Goal: Transaction & Acquisition: Book appointment/travel/reservation

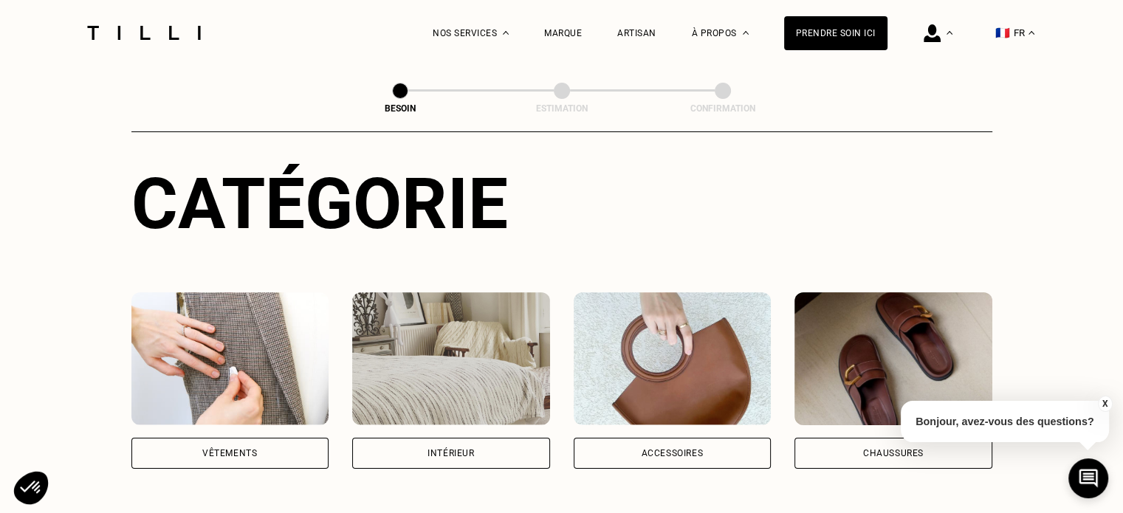
click at [299, 438] on div "Vêtements" at bounding box center [230, 453] width 198 height 31
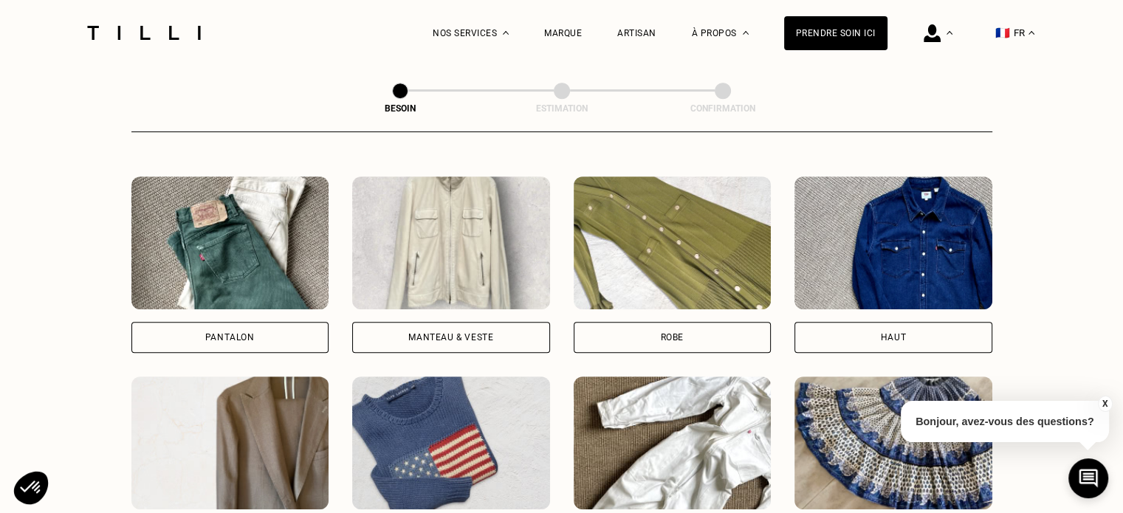
scroll to position [703, 0]
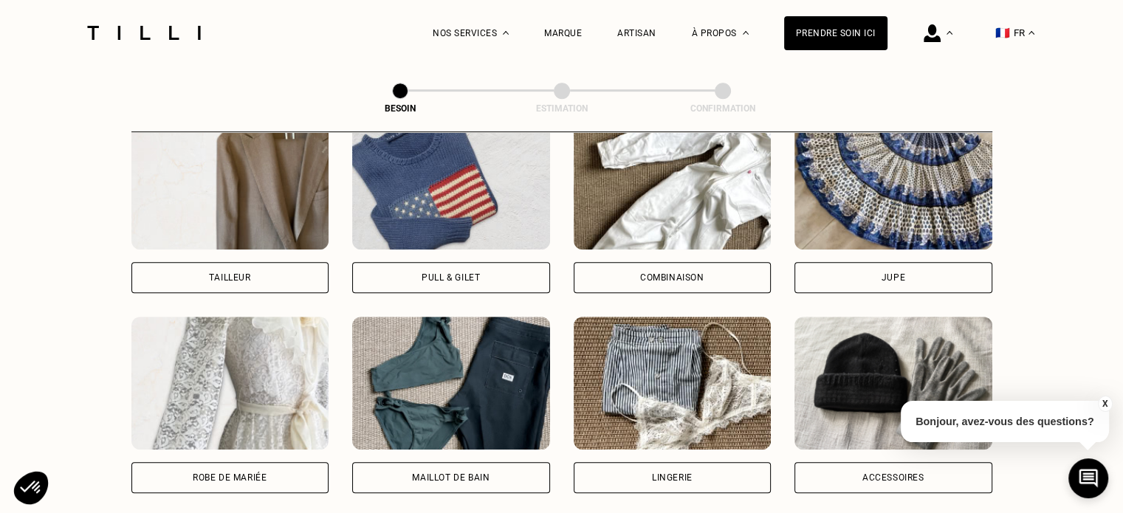
click at [675, 273] on div "Combinaison" at bounding box center [672, 277] width 64 height 9
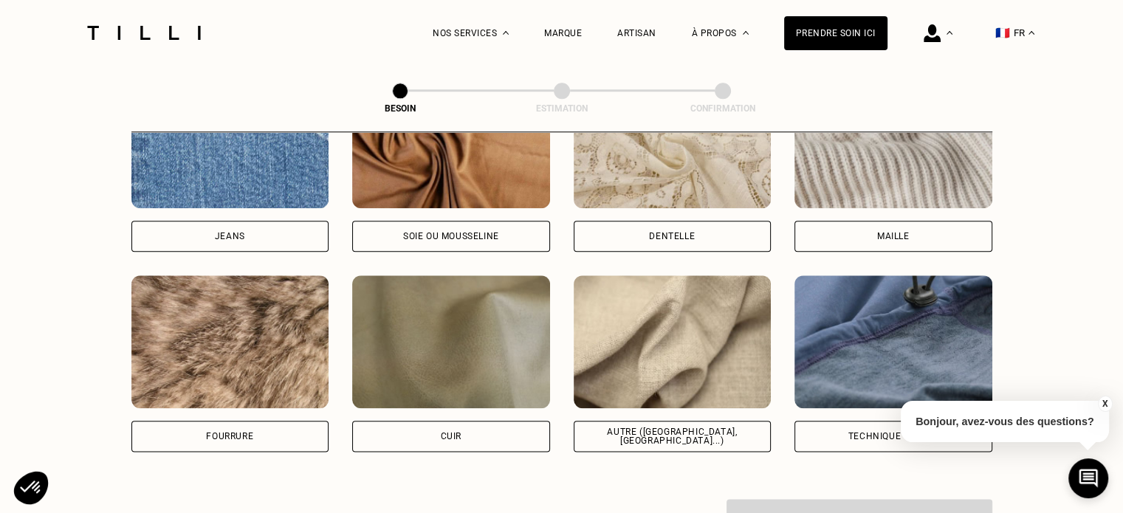
scroll to position [1726, 0]
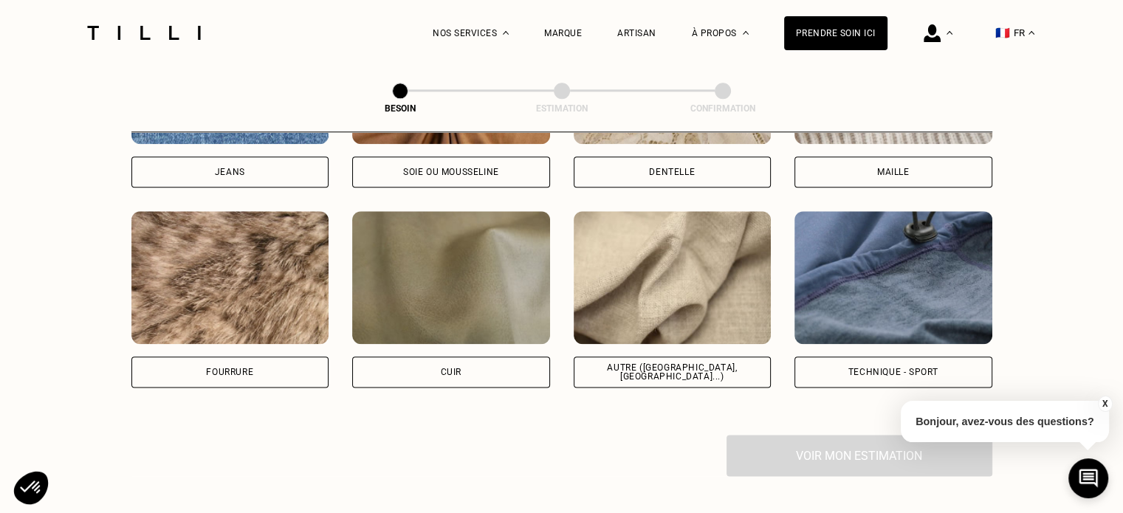
click at [617, 342] on div "Autre ([GEOGRAPHIC_DATA], [GEOGRAPHIC_DATA]...)" at bounding box center [672, 299] width 198 height 176
select select "FR"
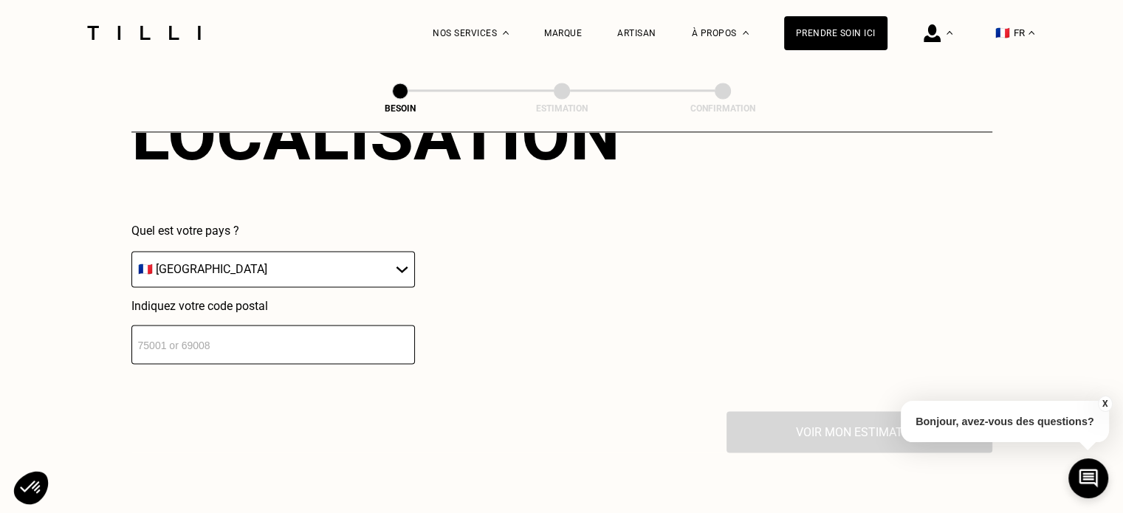
scroll to position [2130, 0]
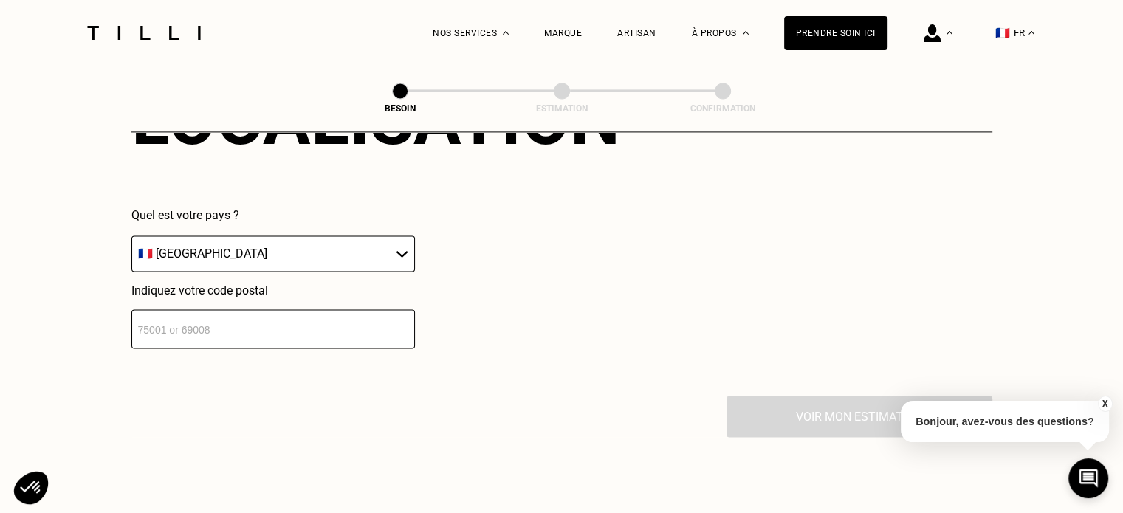
click at [351, 337] on div "Localisation Quel est votre pays ? 🇩🇪 [GEOGRAPHIC_DATA] 🇦🇹 [GEOGRAPHIC_DATA] 🇧🇪…" at bounding box center [561, 213] width 861 height 365
click at [340, 325] on input "number" at bounding box center [272, 328] width 283 height 39
type input "5"
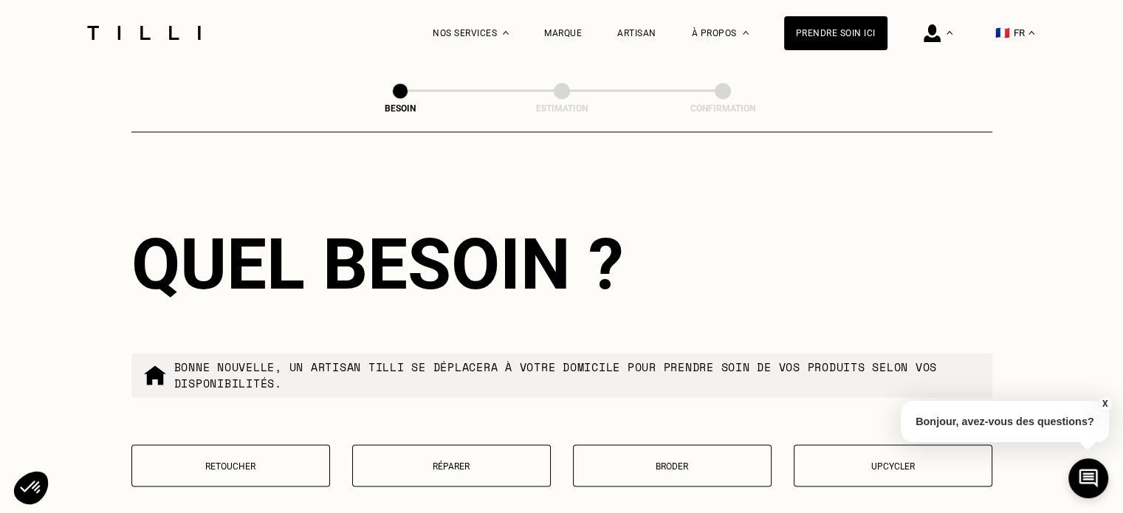
scroll to position [2497, 0]
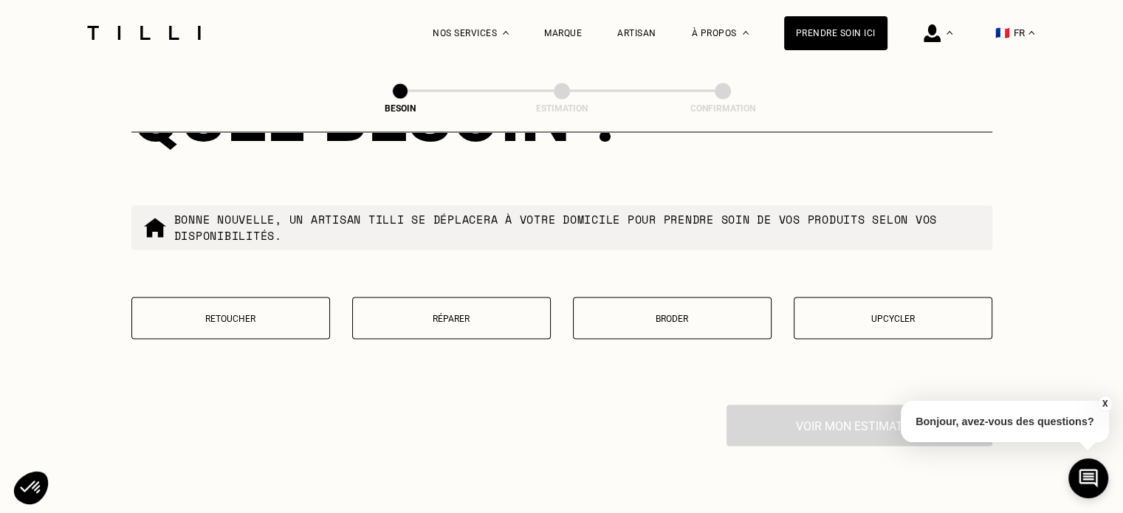
type input "75009"
click at [230, 317] on button "Retoucher" at bounding box center [230, 318] width 199 height 42
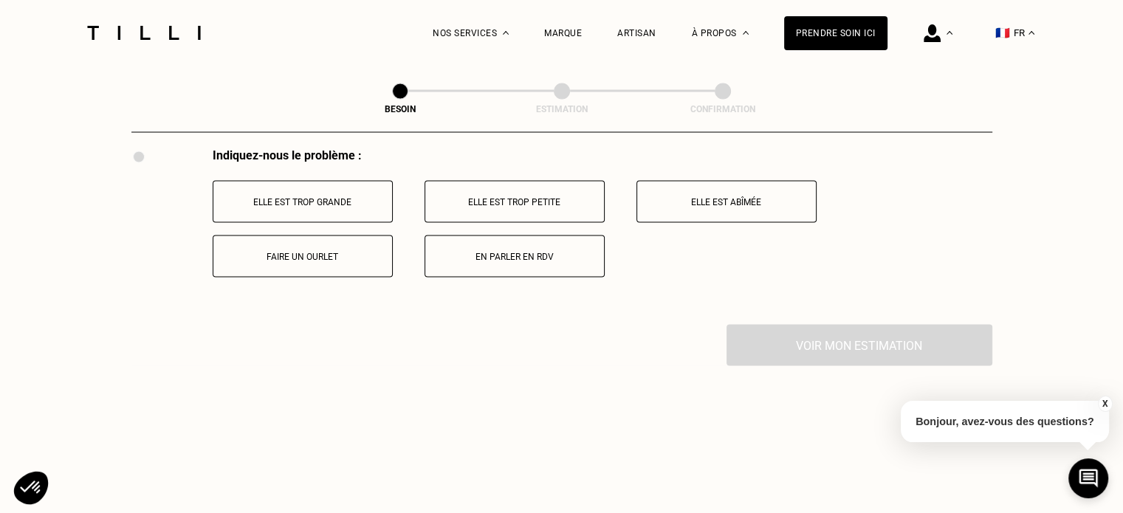
scroll to position [2729, 0]
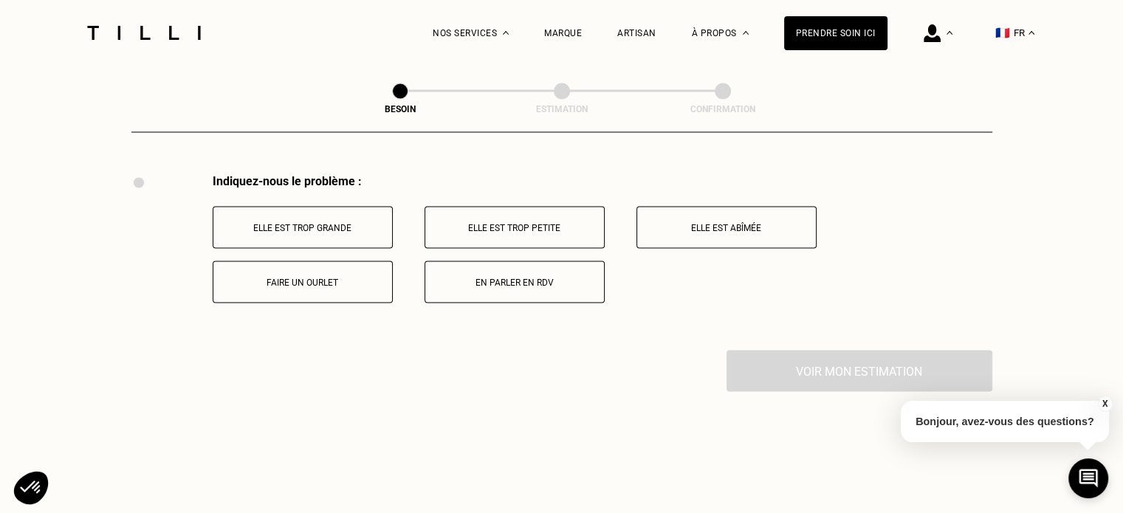
click at [281, 222] on p "Elle est trop grande" at bounding box center [303, 227] width 164 height 10
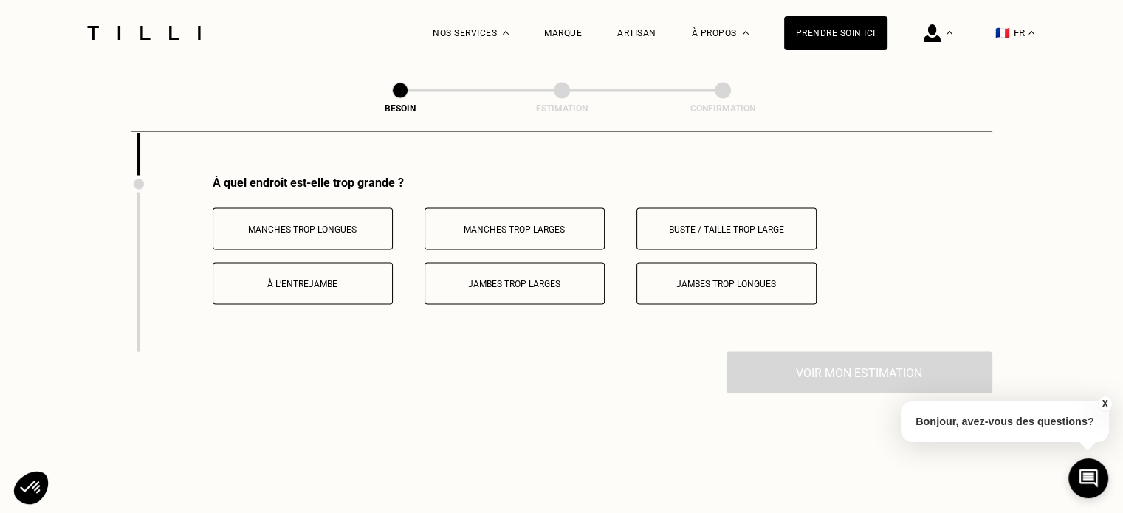
scroll to position [2905, 0]
click at [723, 278] on p "Jambes trop longues" at bounding box center [726, 282] width 164 height 10
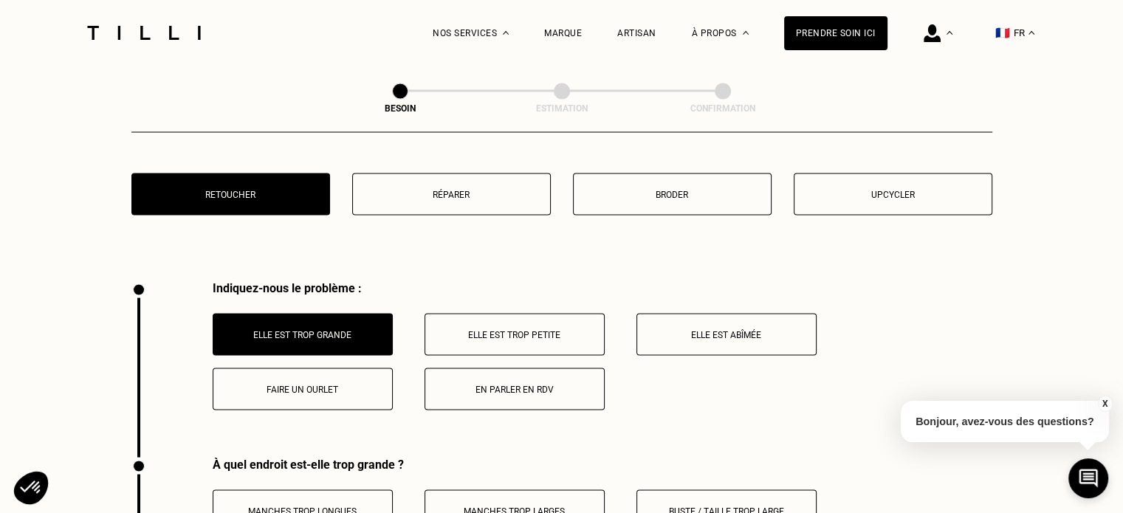
scroll to position [2610, 0]
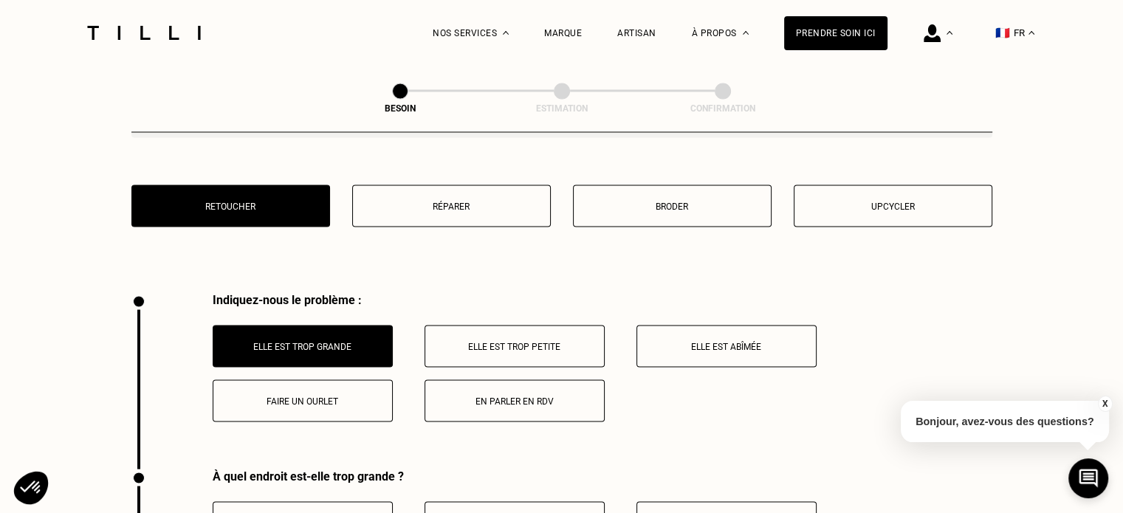
click at [280, 379] on button "Faire un ourlet" at bounding box center [303, 400] width 180 height 42
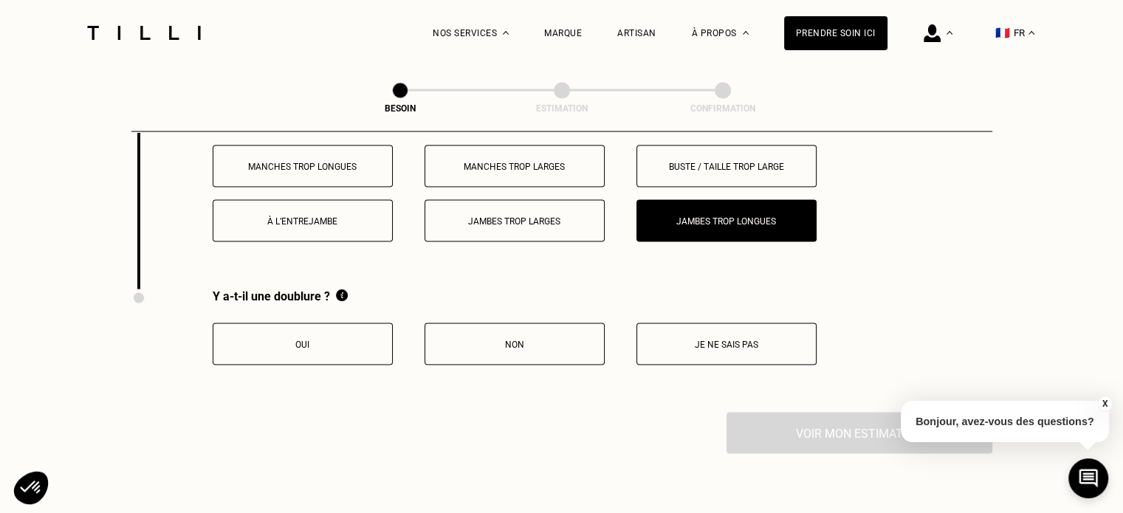
scroll to position [3052, 0]
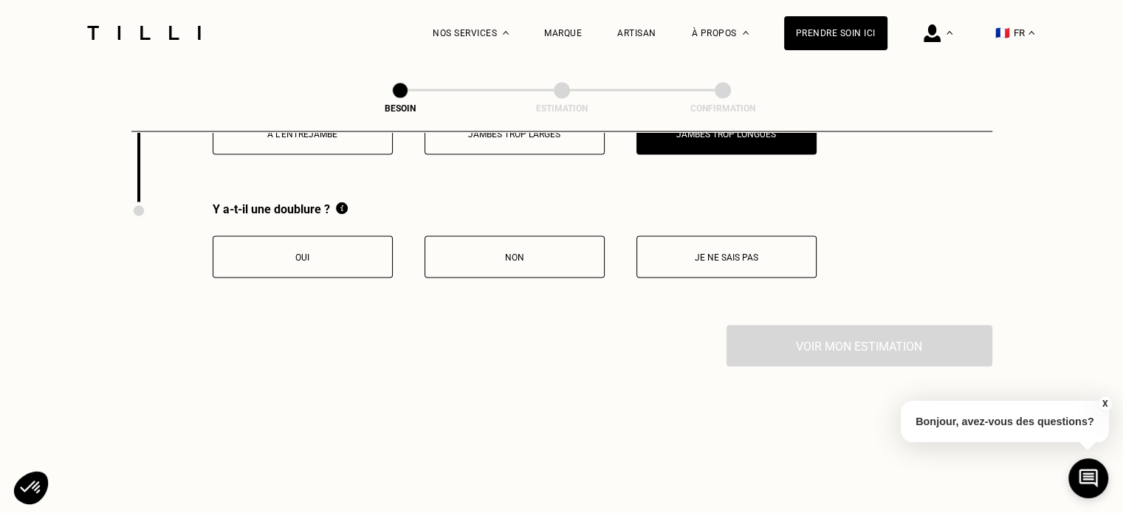
click at [458, 256] on button "Non" at bounding box center [514, 257] width 180 height 42
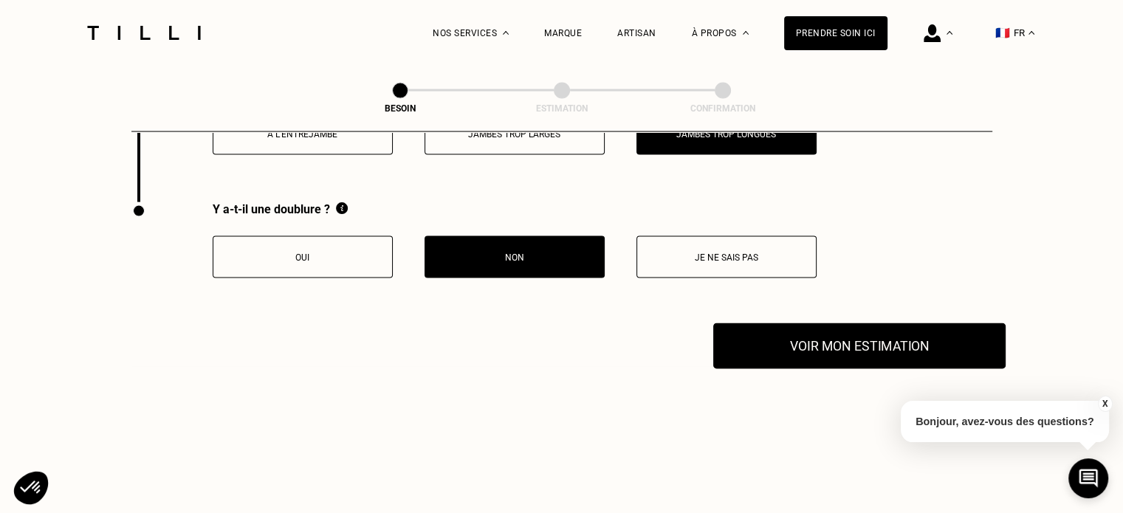
click at [840, 334] on button "Voir mon estimation" at bounding box center [859, 346] width 292 height 46
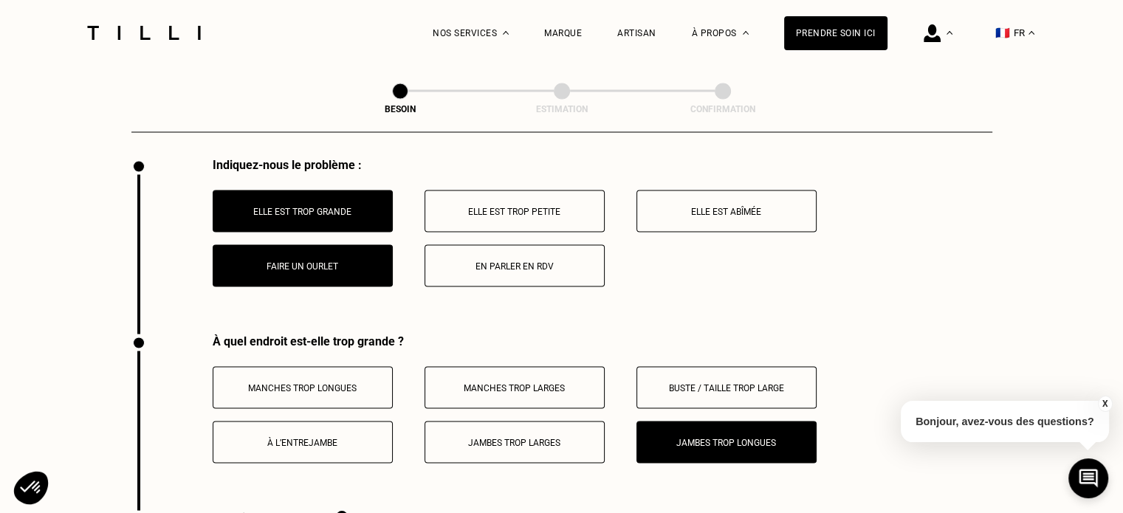
scroll to position [2683, 0]
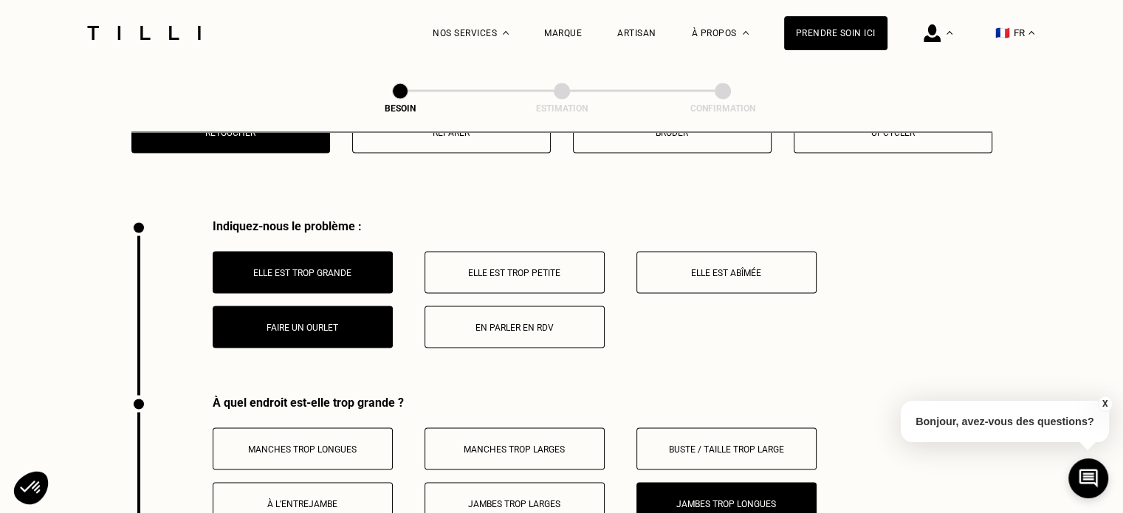
click at [292, 267] on p "Elle est trop grande" at bounding box center [303, 272] width 164 height 10
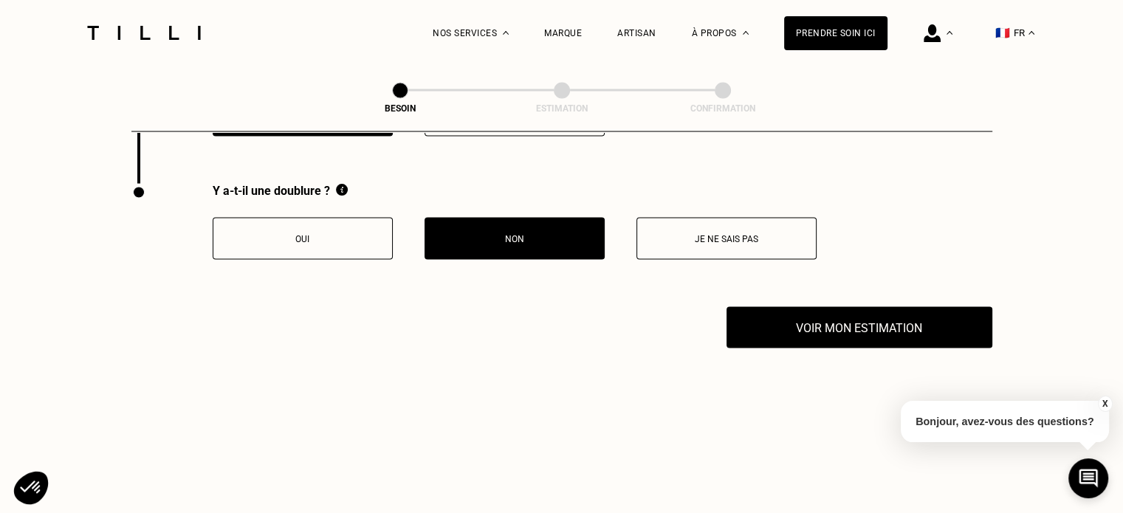
scroll to position [2905, 0]
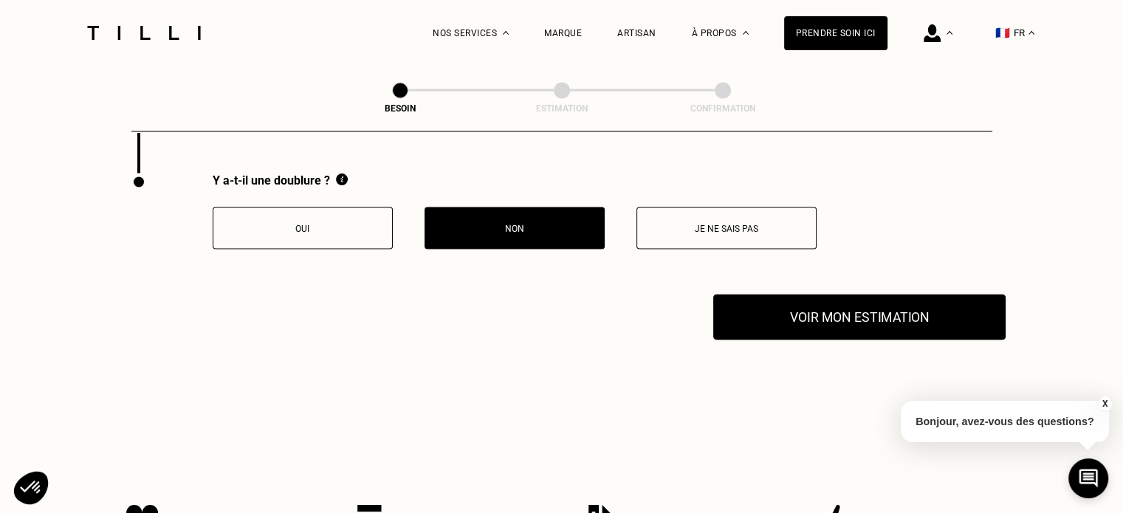
click at [841, 307] on button "Voir mon estimation" at bounding box center [859, 317] width 292 height 46
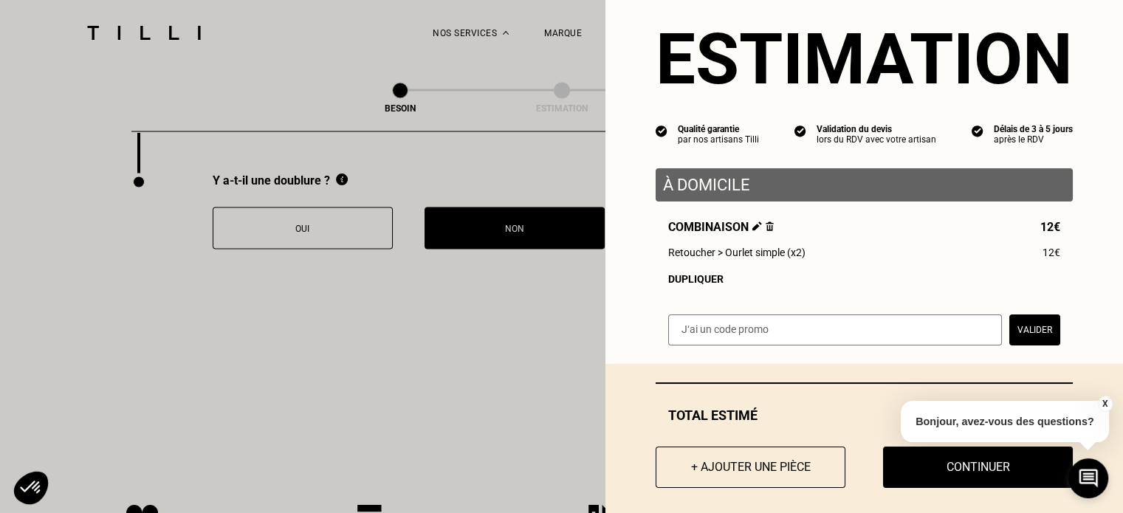
scroll to position [46, 0]
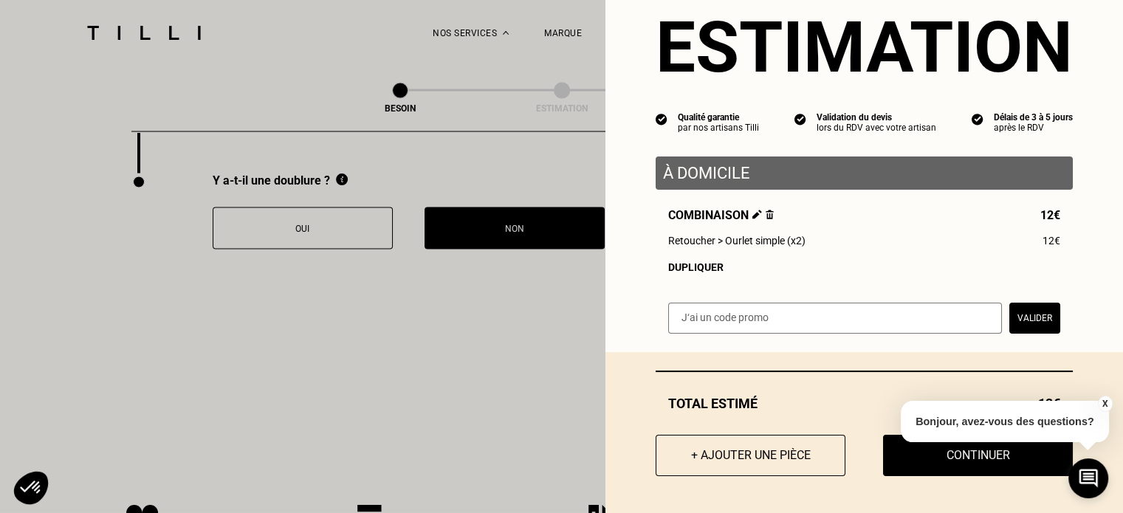
click at [1101, 402] on button "X" at bounding box center [1104, 404] width 15 height 16
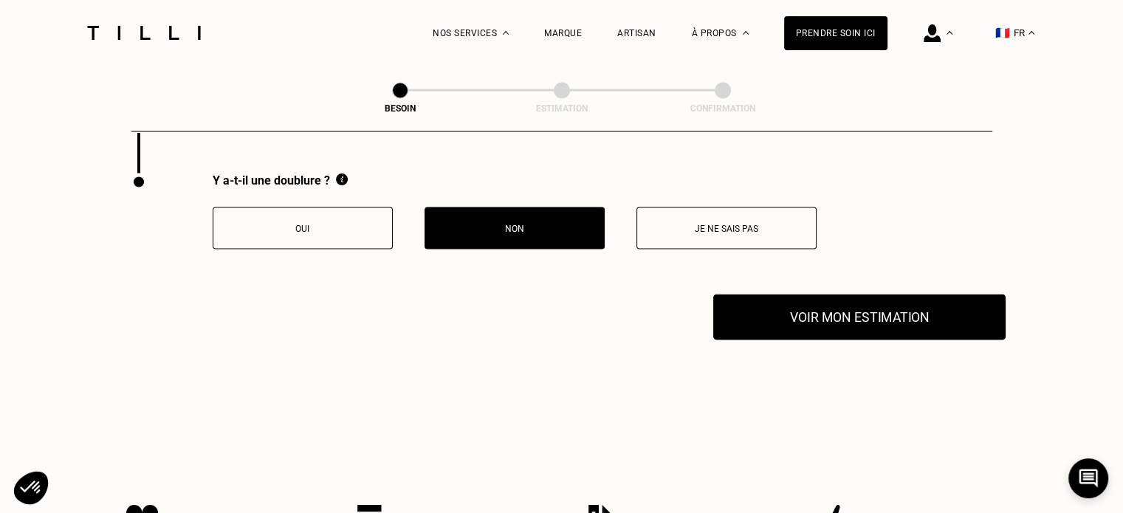
click at [873, 303] on button "Voir mon estimation" at bounding box center [859, 317] width 292 height 46
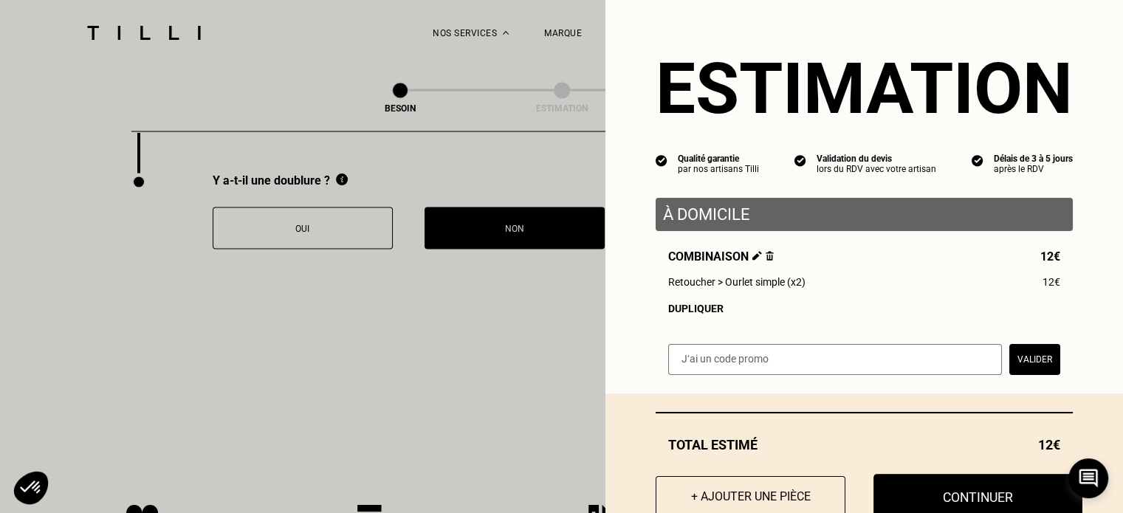
click at [928, 495] on button "Continuer" at bounding box center [977, 497] width 209 height 46
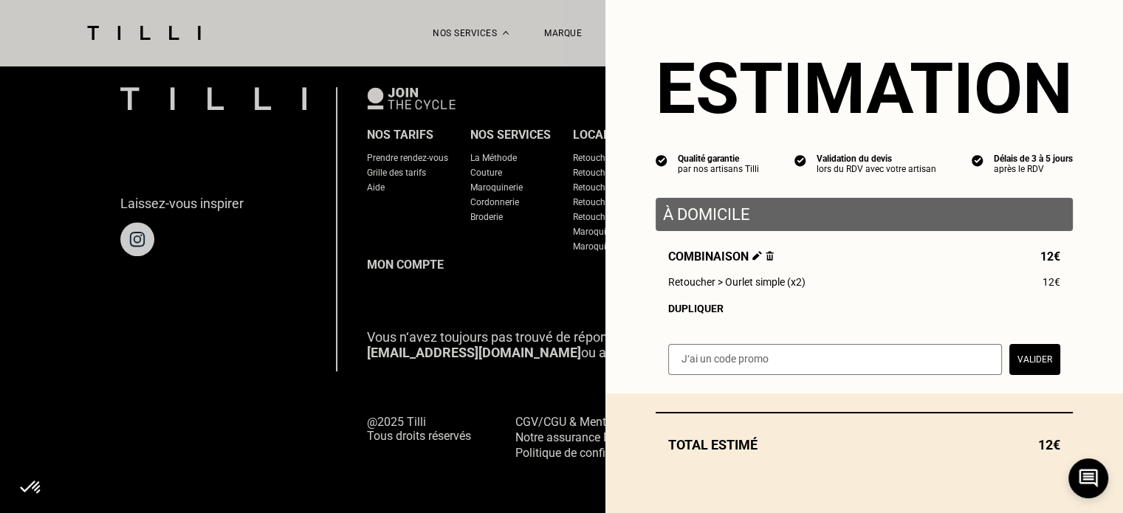
scroll to position [980, 0]
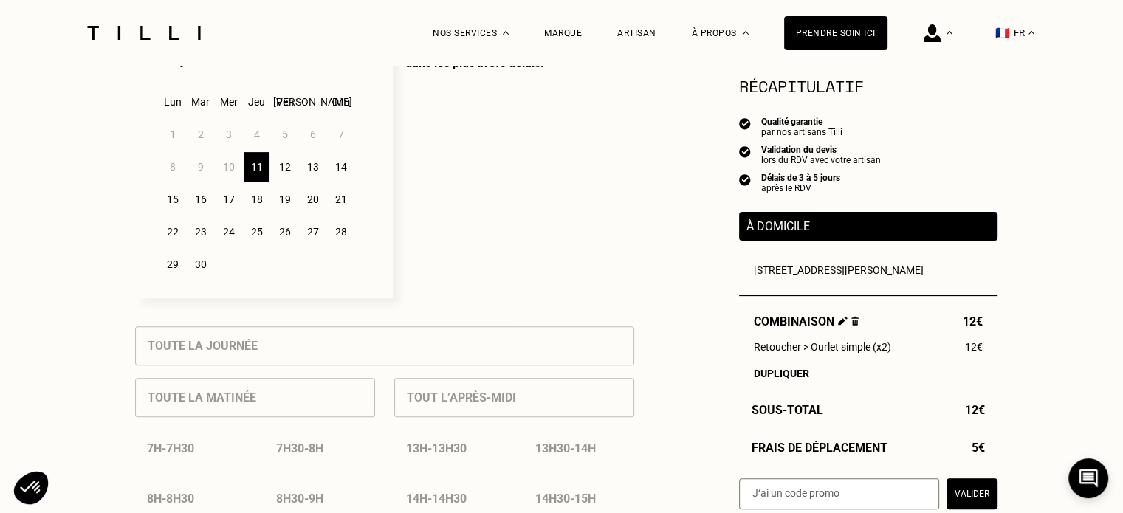
scroll to position [295, 0]
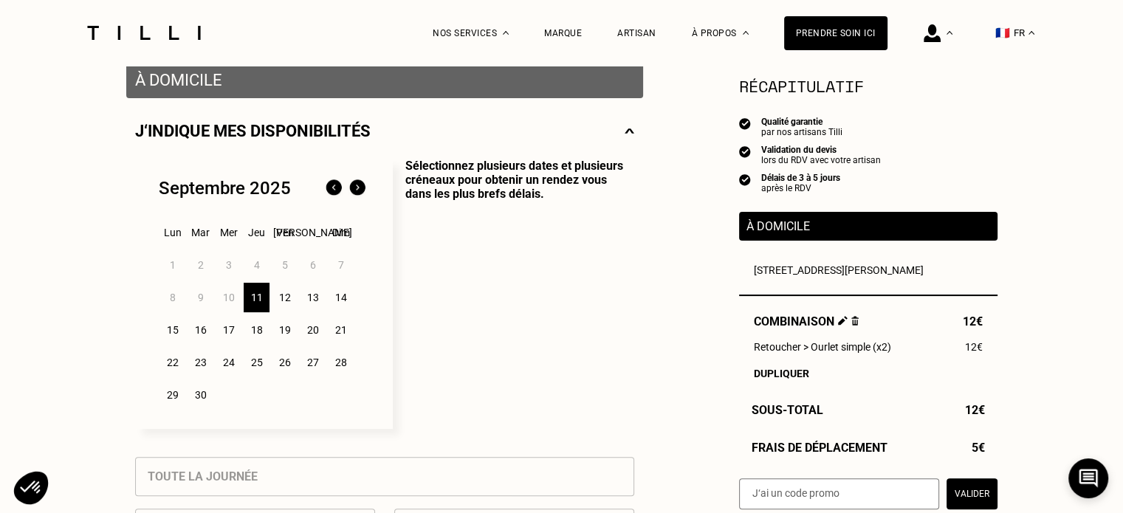
click at [280, 306] on div "12" at bounding box center [285, 298] width 26 height 30
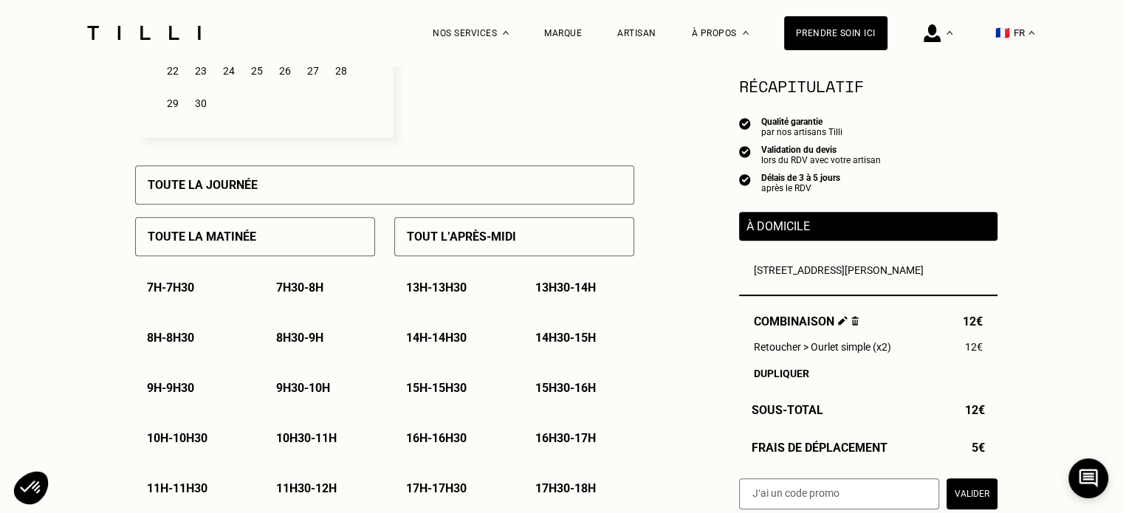
scroll to position [590, 0]
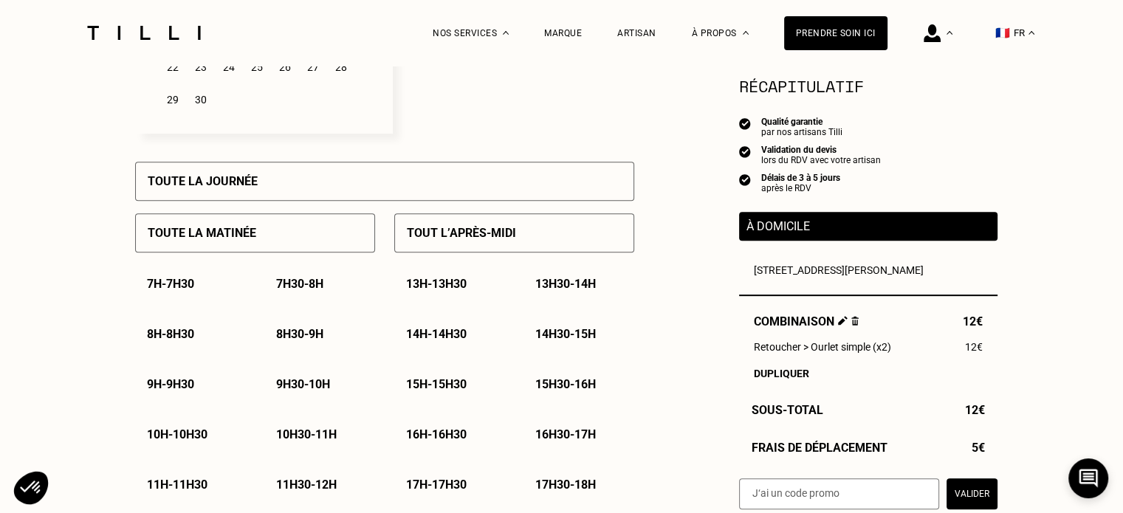
click at [257, 190] on div "Toute la journée" at bounding box center [384, 181] width 499 height 39
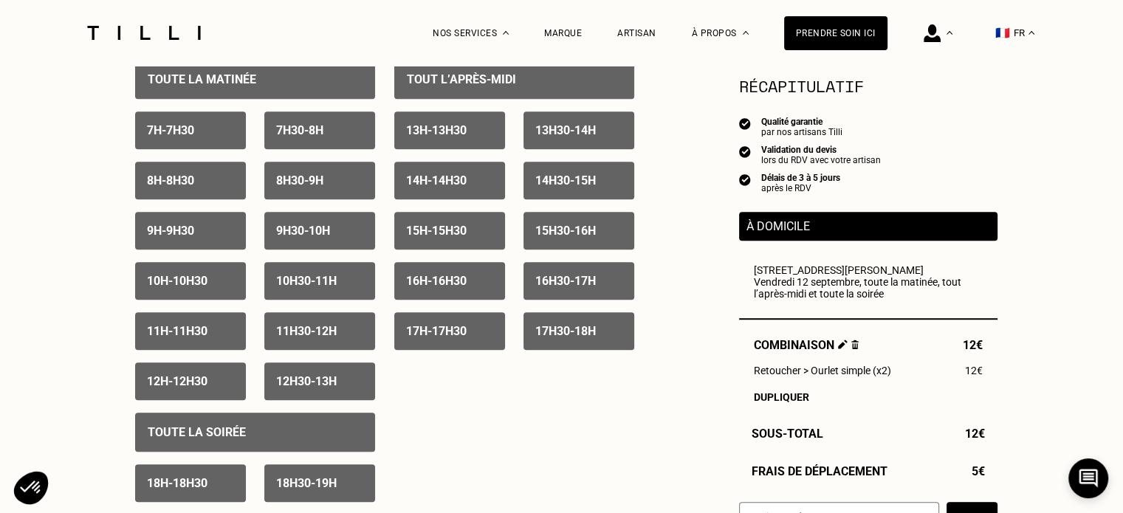
scroll to position [738, 0]
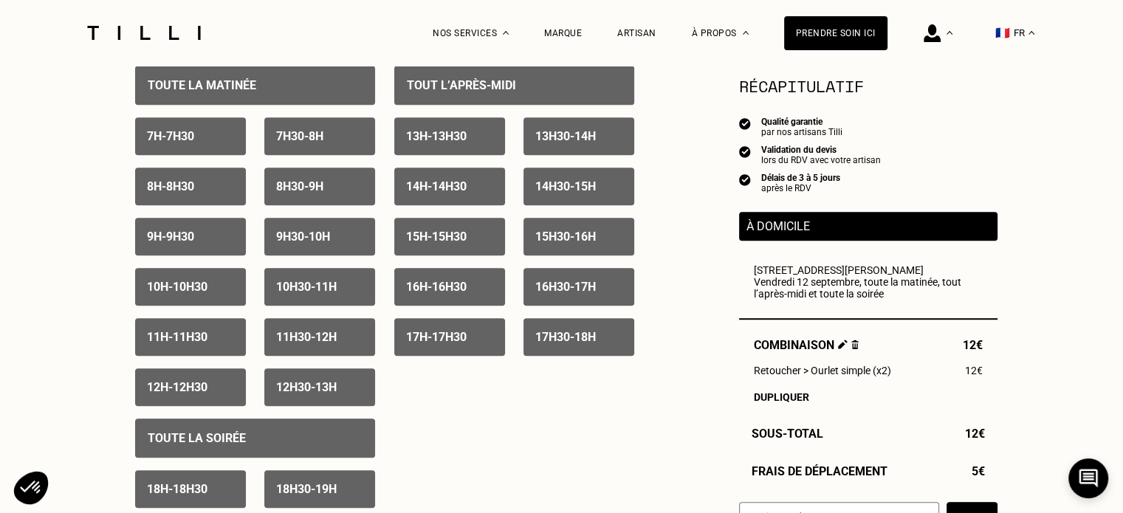
click at [283, 348] on div "11h30 - 12h" at bounding box center [319, 337] width 111 height 38
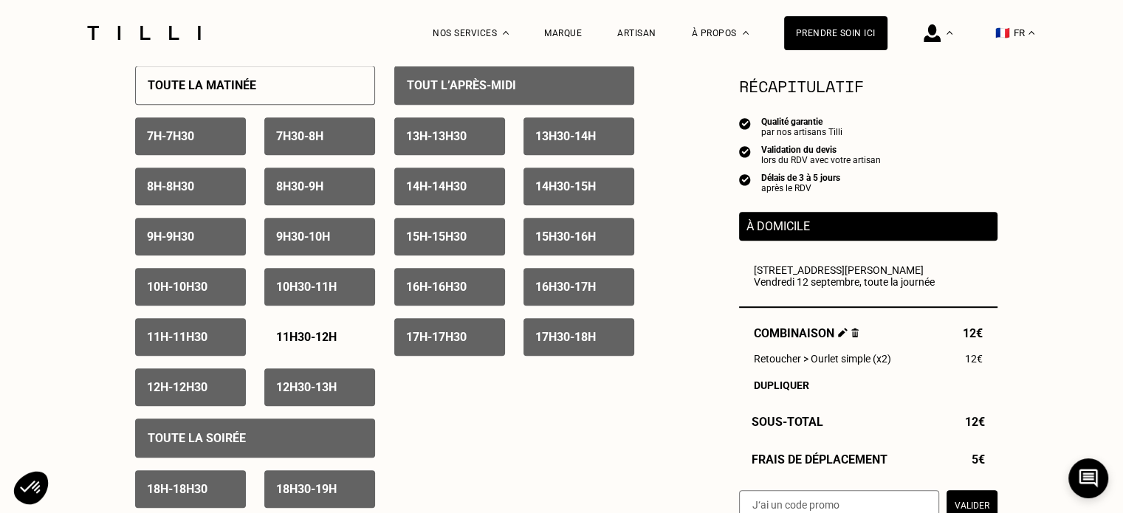
click at [207, 389] on p "12h - 12h30" at bounding box center [177, 387] width 61 height 14
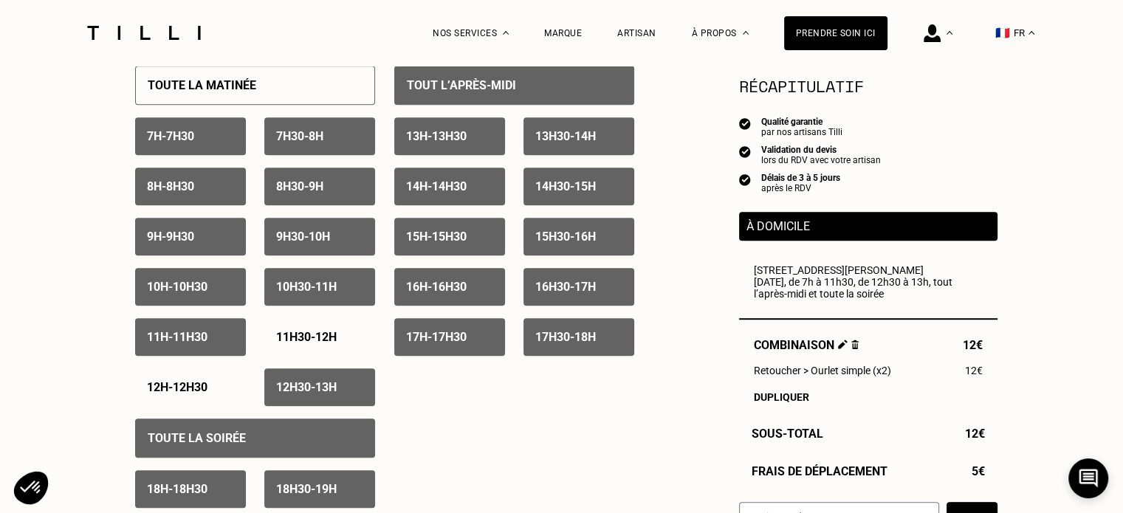
click at [289, 387] on p "12h30 - 13h" at bounding box center [306, 387] width 61 height 14
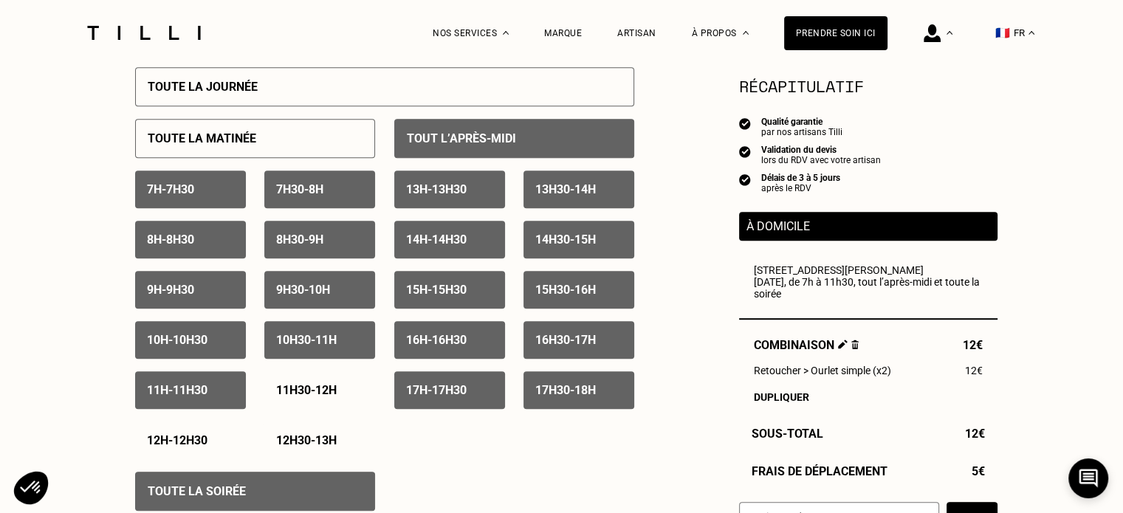
scroll to position [664, 0]
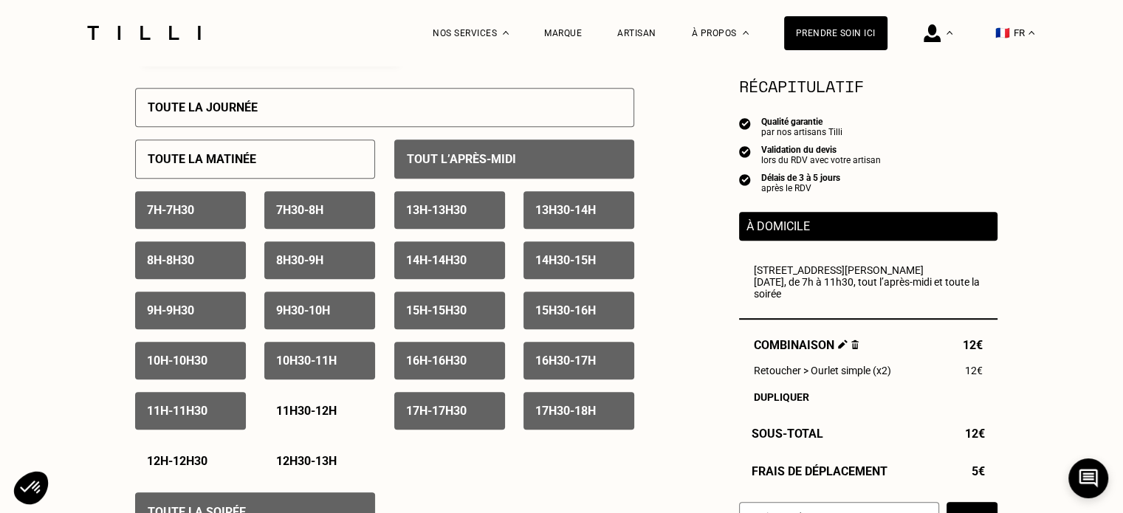
click at [455, 216] on p "13h - 13h30" at bounding box center [436, 210] width 61 height 14
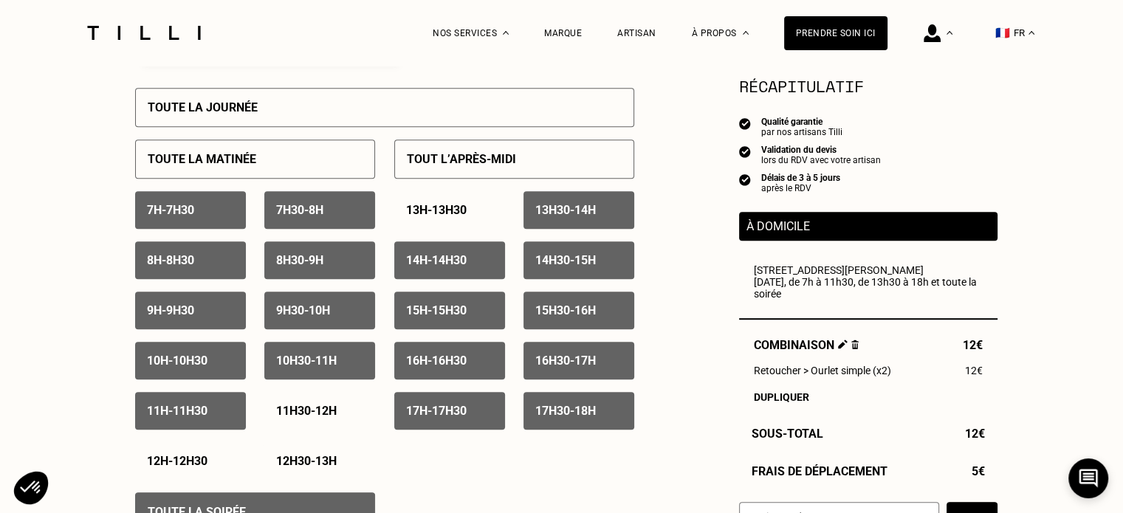
click at [539, 206] on p "13h30 - 14h" at bounding box center [565, 210] width 61 height 14
click at [479, 248] on div "14h - 14h30" at bounding box center [449, 260] width 111 height 38
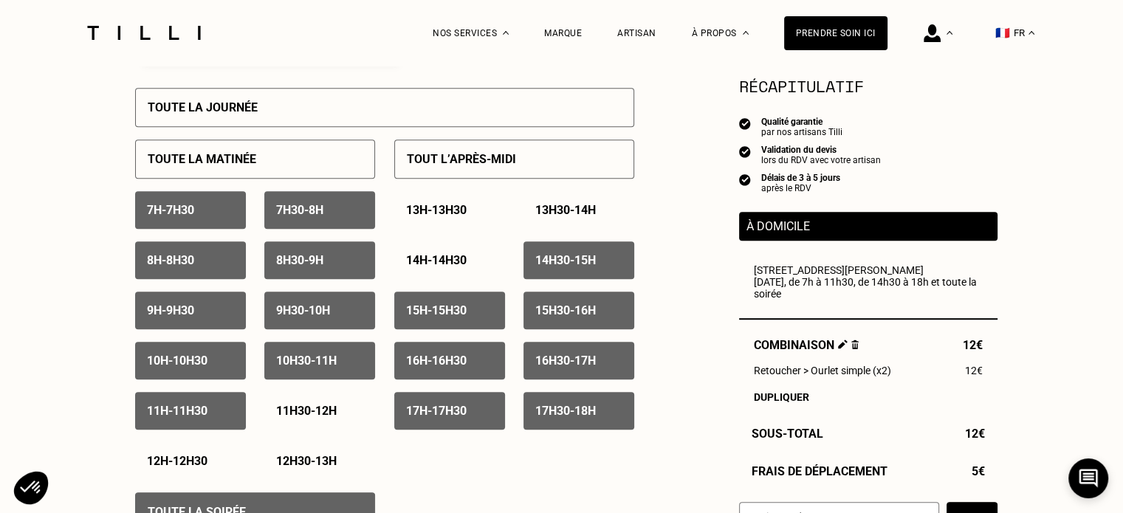
click at [221, 225] on div "7h - 7h30" at bounding box center [190, 210] width 111 height 38
click at [291, 222] on div "7h30 - 8h" at bounding box center [319, 210] width 111 height 38
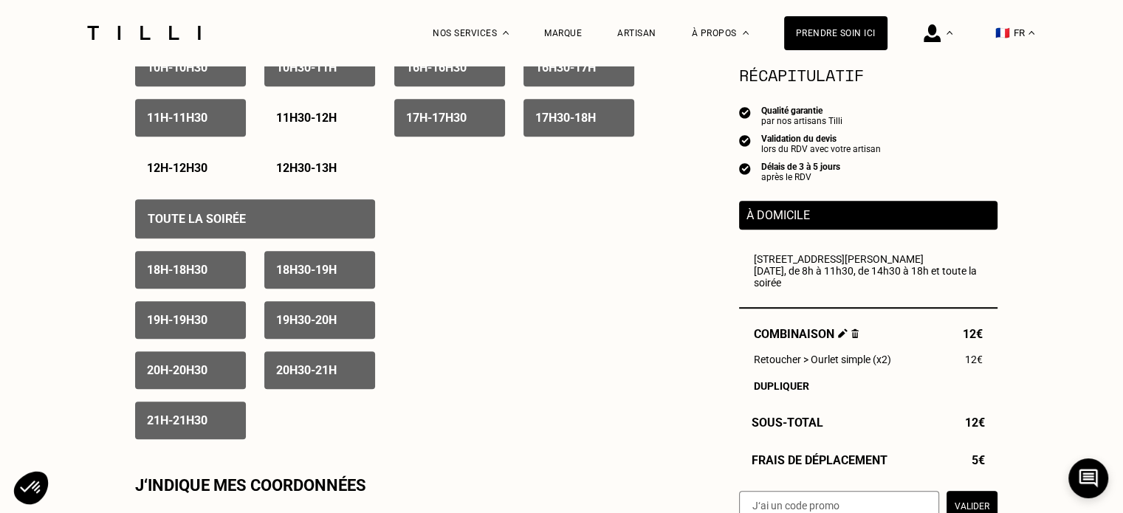
scroll to position [959, 0]
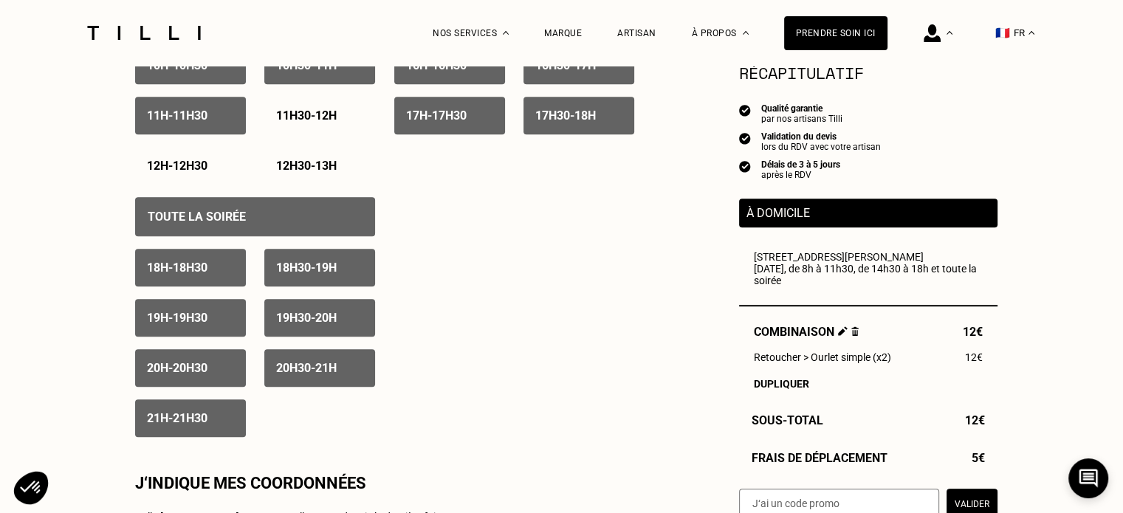
click at [199, 417] on p "21h - 21h30" at bounding box center [177, 418] width 61 height 14
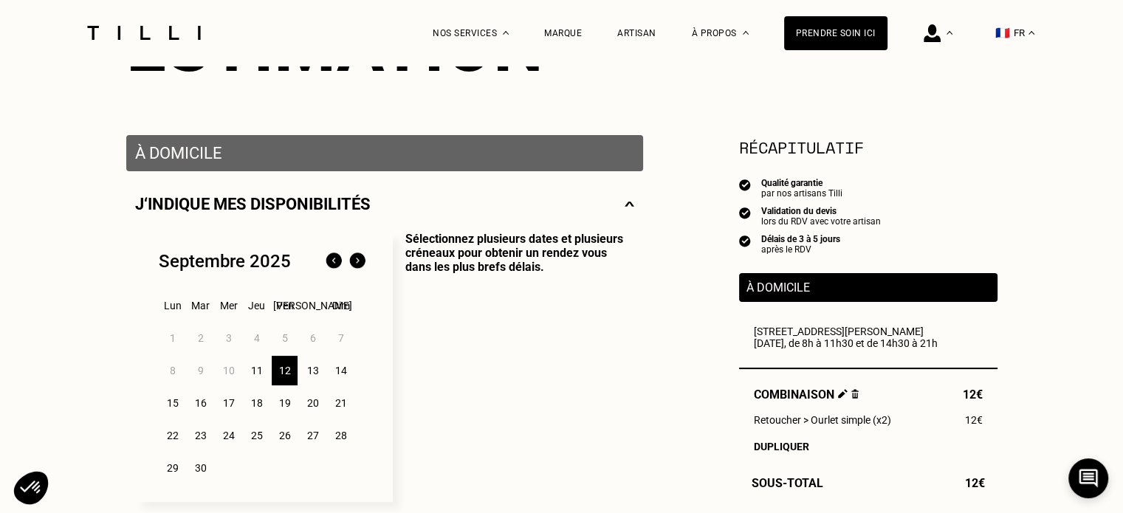
scroll to position [221, 0]
click at [314, 384] on div "13" at bounding box center [313, 371] width 26 height 30
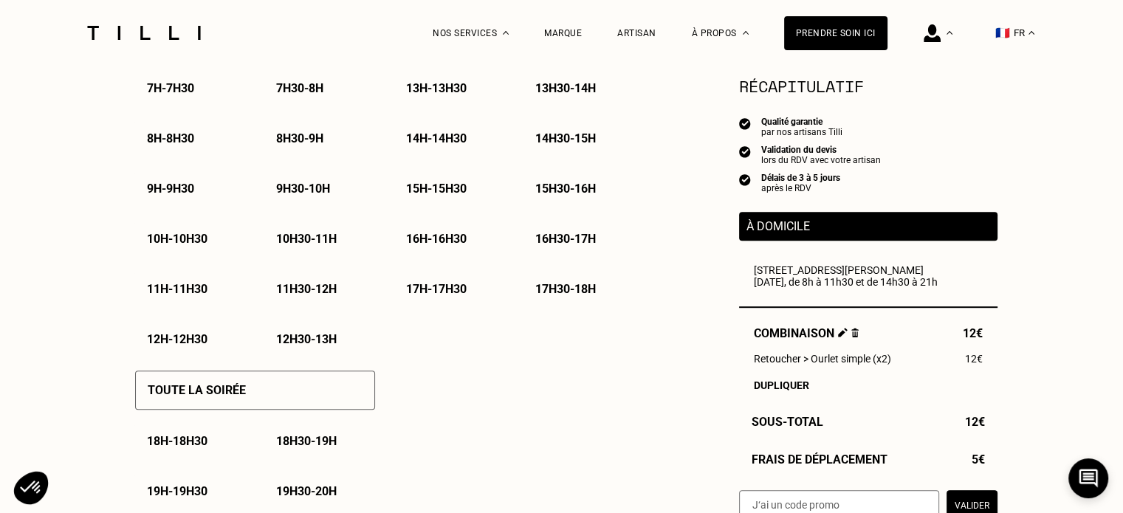
scroll to position [812, 0]
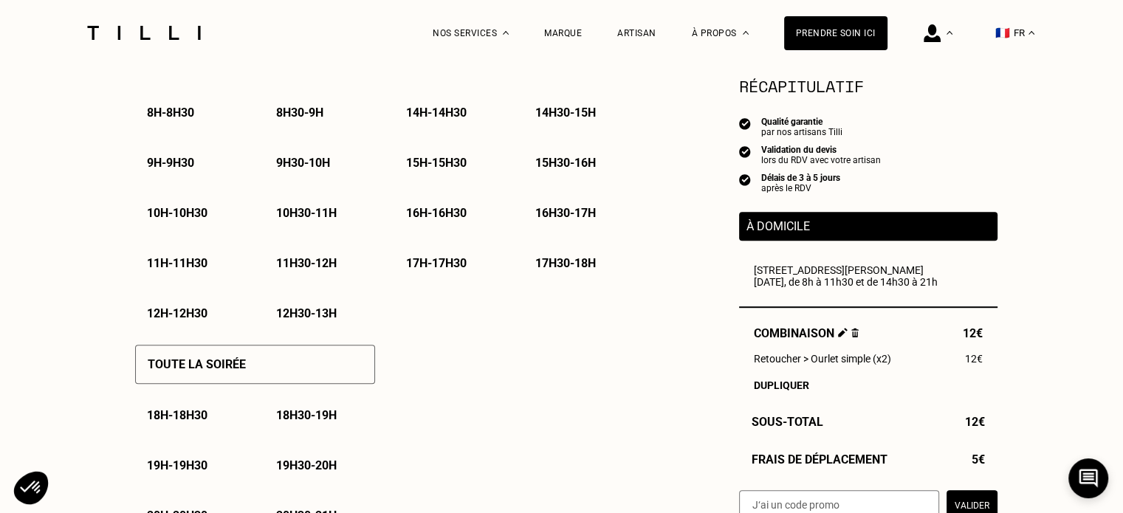
click at [446, 264] on p "17h - 17h30" at bounding box center [436, 263] width 61 height 14
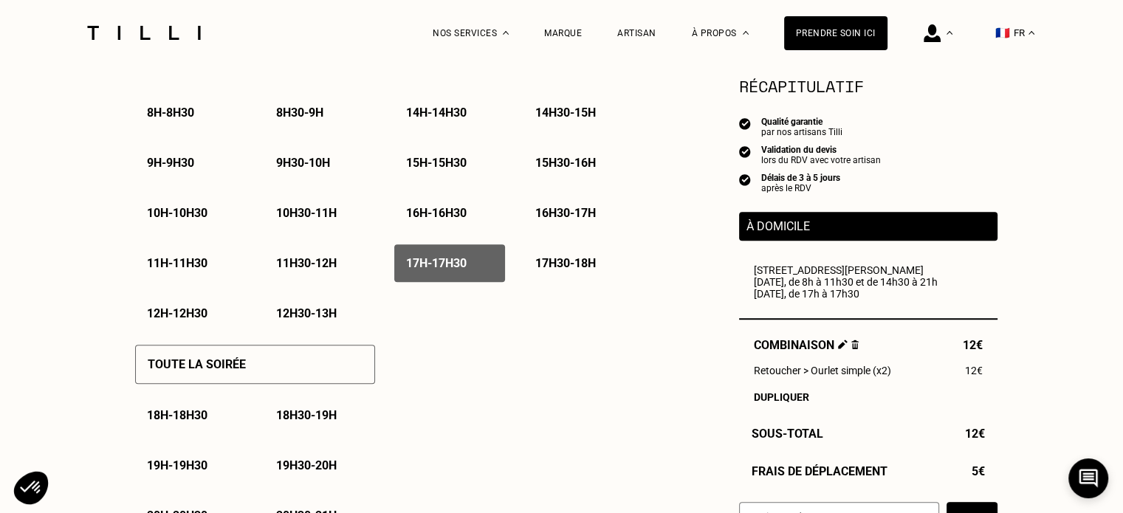
click at [557, 264] on p "17h30 - 18h" at bounding box center [565, 263] width 61 height 14
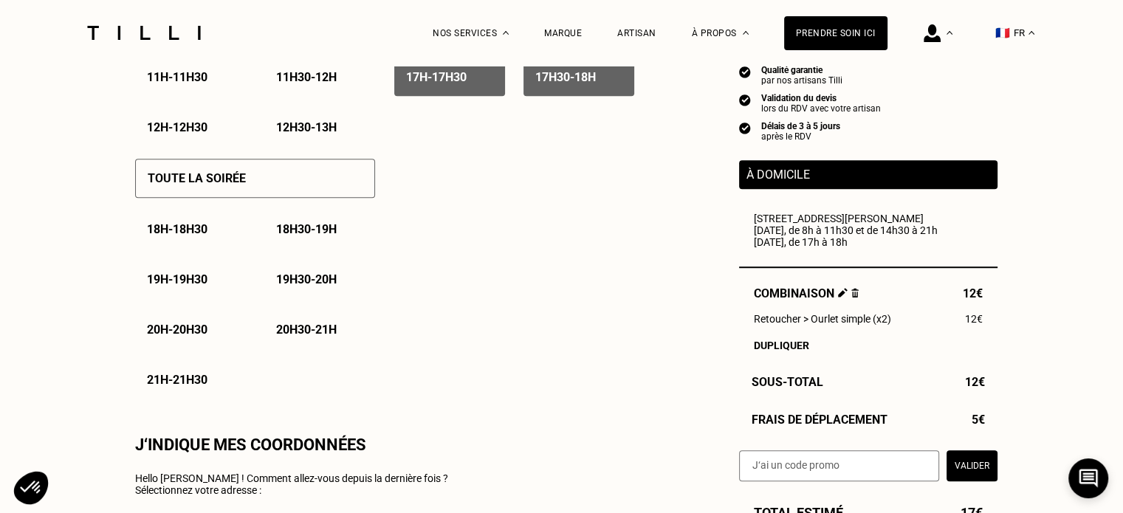
scroll to position [1033, 0]
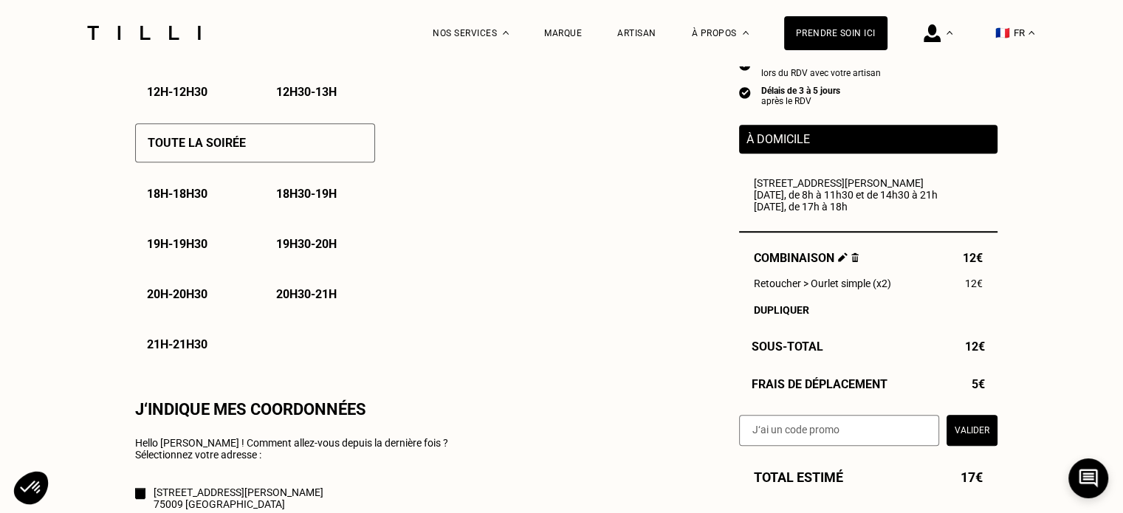
click at [198, 201] on p "18h - 18h30" at bounding box center [177, 194] width 61 height 14
click at [302, 199] on p "18h30 - 19h" at bounding box center [306, 194] width 61 height 14
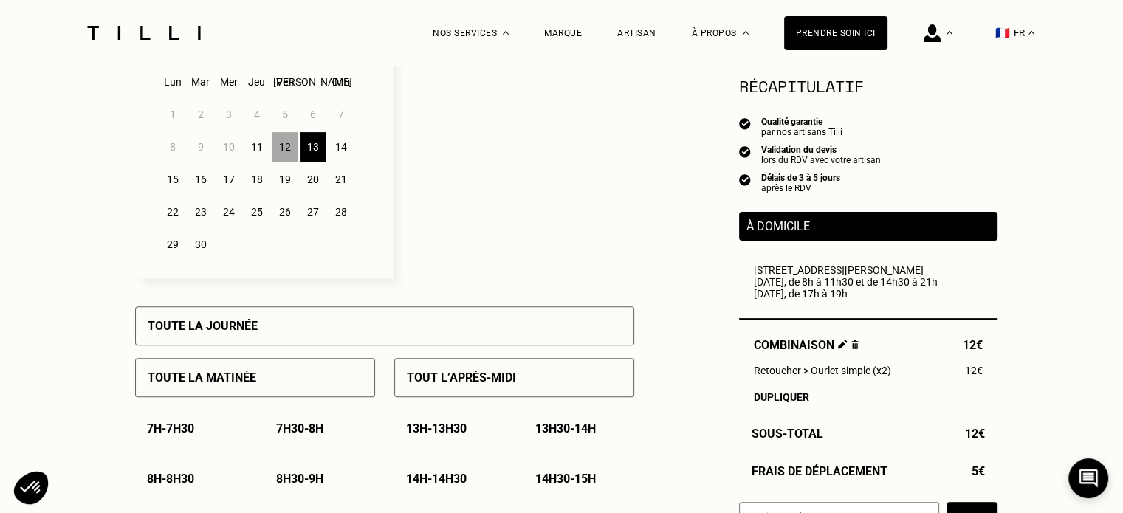
scroll to position [443, 0]
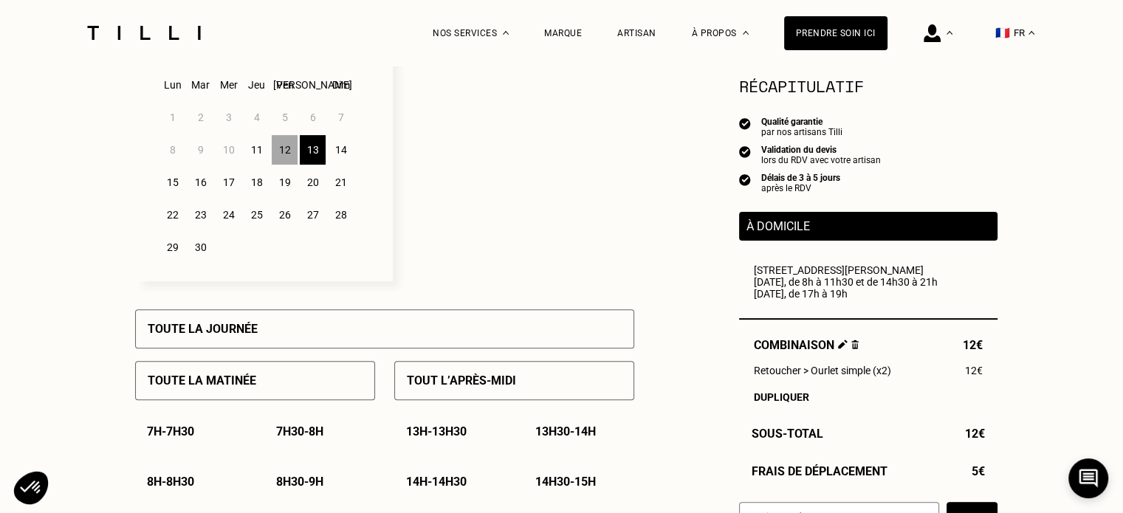
click at [342, 150] on div "14" at bounding box center [341, 150] width 26 height 30
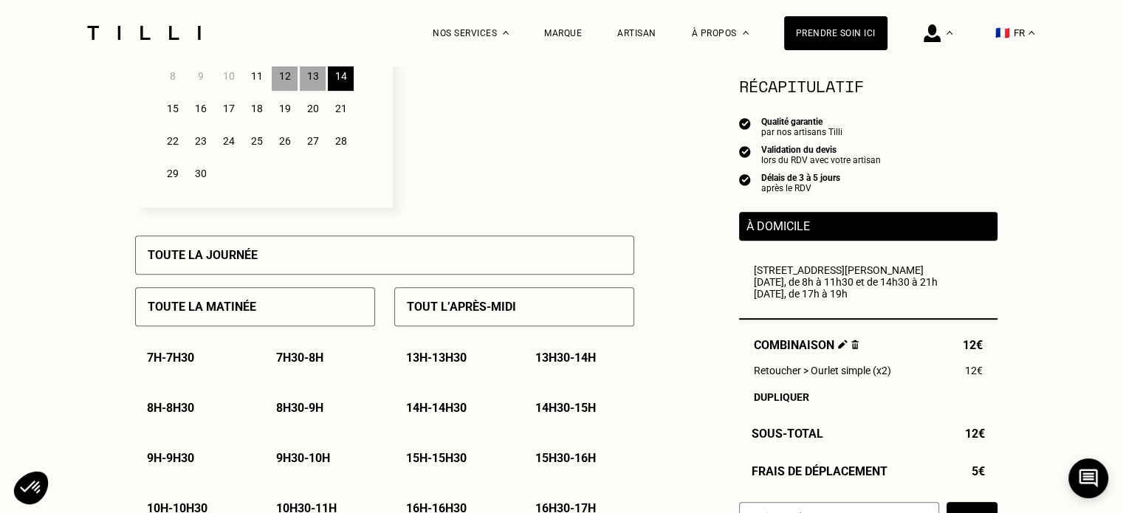
click at [290, 261] on div "Toute la journée" at bounding box center [384, 254] width 499 height 39
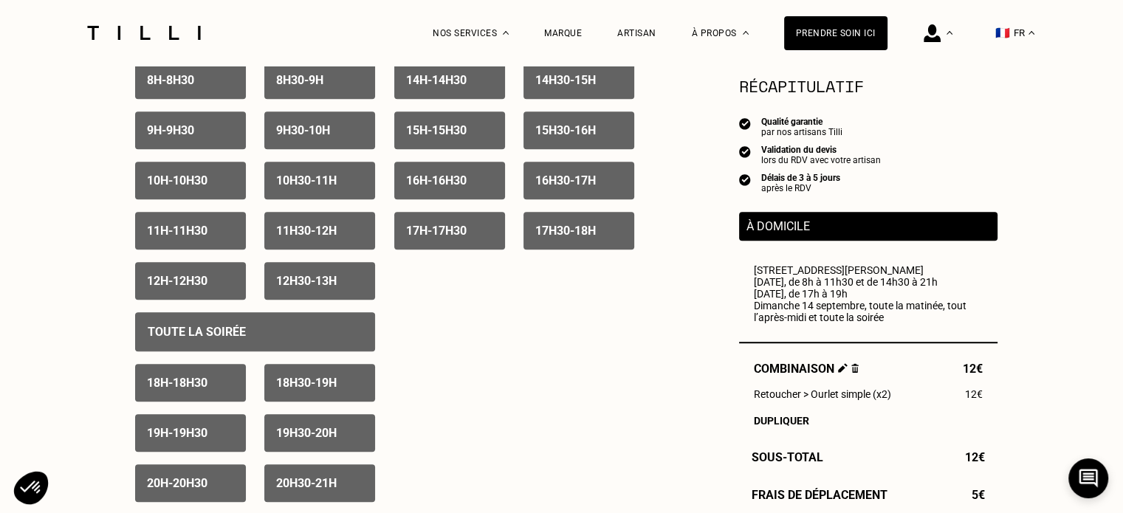
scroll to position [1033, 0]
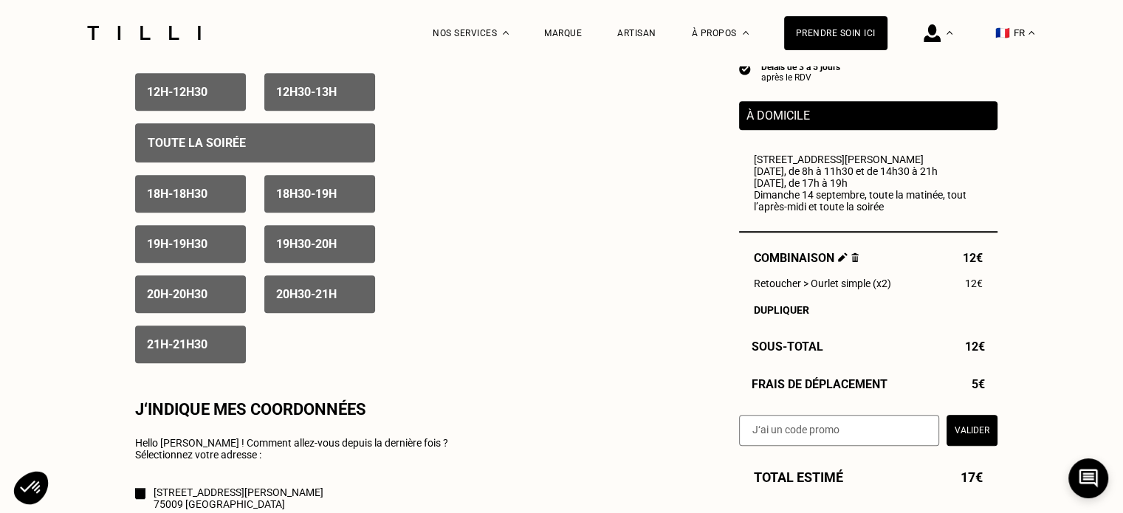
click at [201, 150] on p "Toute la soirée" at bounding box center [197, 143] width 98 height 14
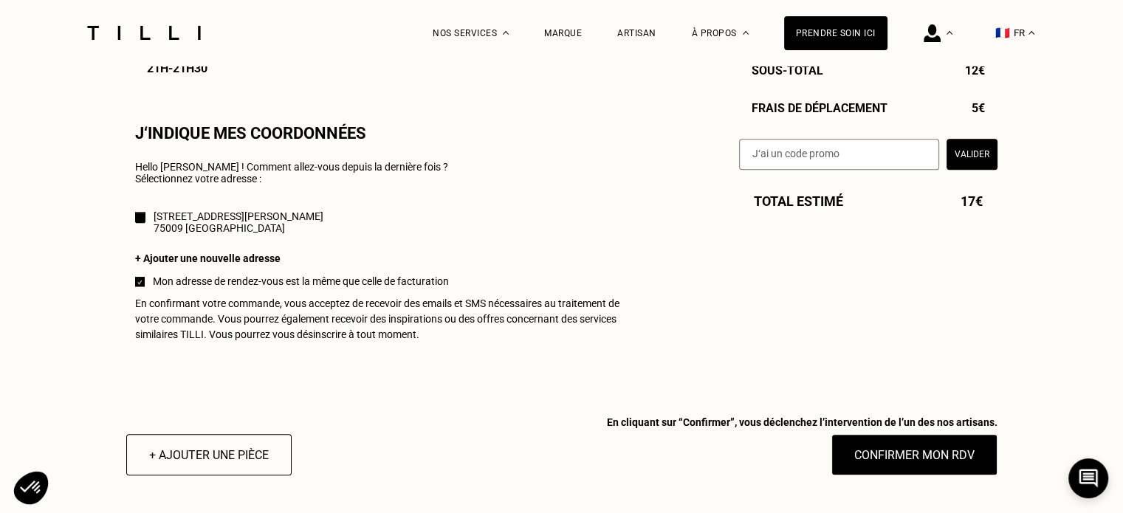
scroll to position [1328, 0]
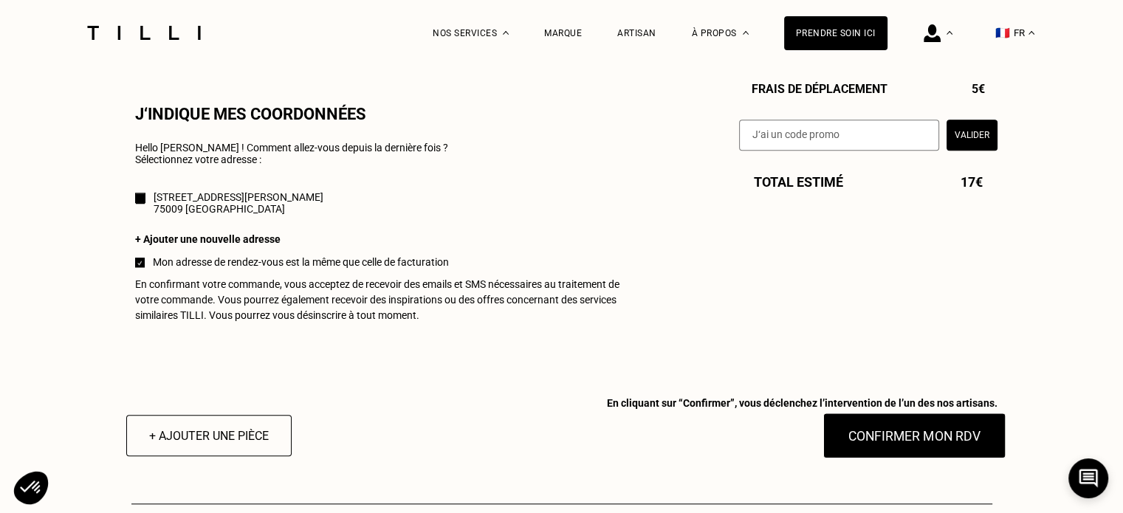
click at [968, 439] on button "Confirmer mon RDV" at bounding box center [913, 436] width 183 height 46
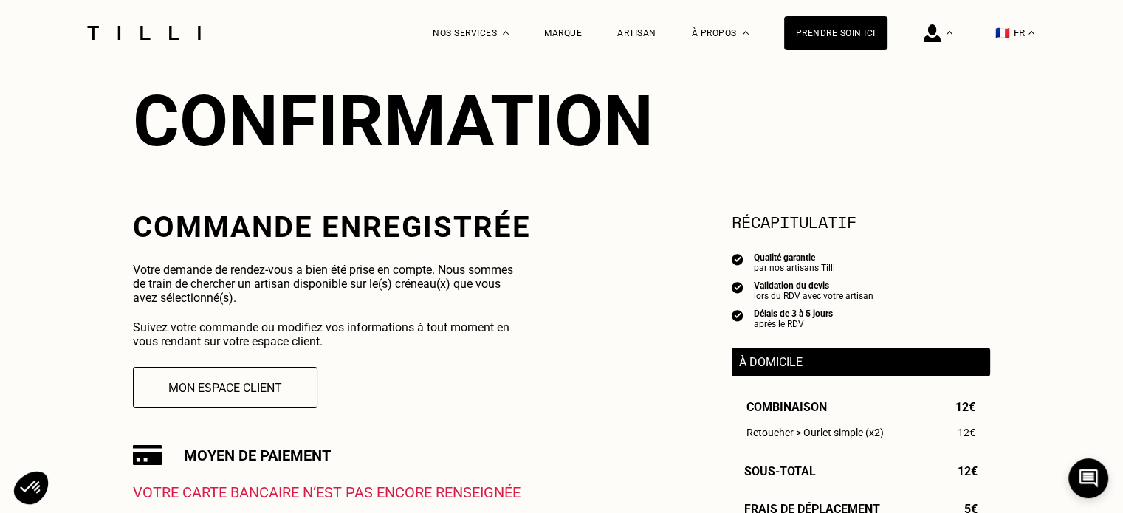
scroll to position [148, 0]
click at [272, 389] on button "Mon espace client" at bounding box center [225, 388] width 203 height 46
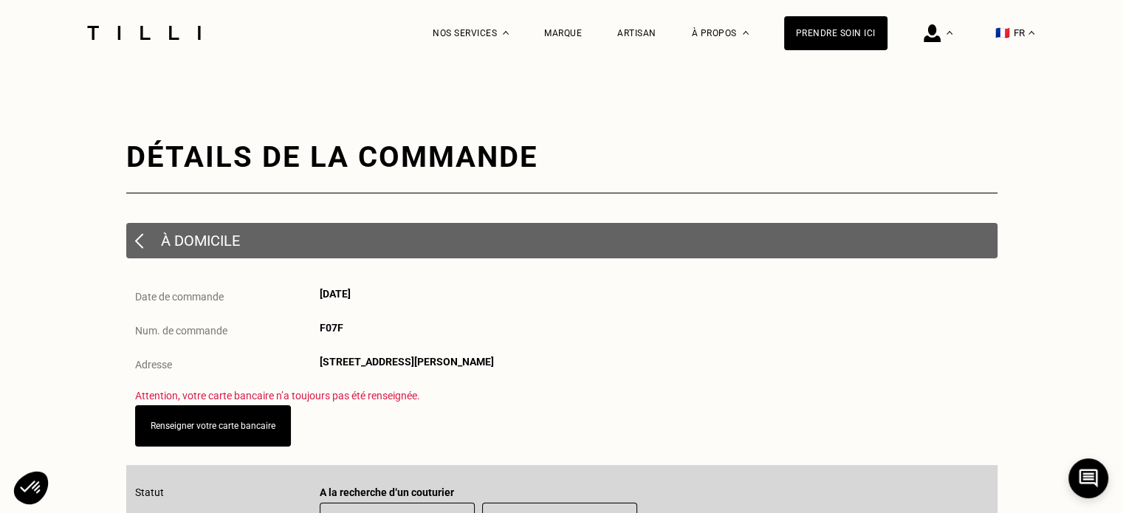
click at [176, 42] on div at bounding box center [144, 33] width 124 height 66
click at [173, 37] on img at bounding box center [144, 33] width 124 height 14
